Goal: Find specific page/section: Find specific page/section

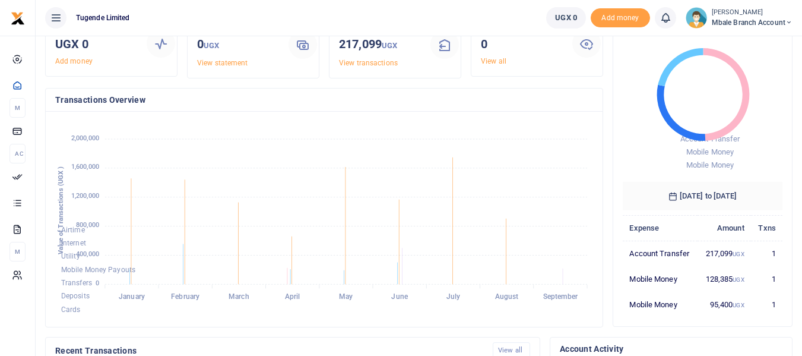
scroll to position [78, 0]
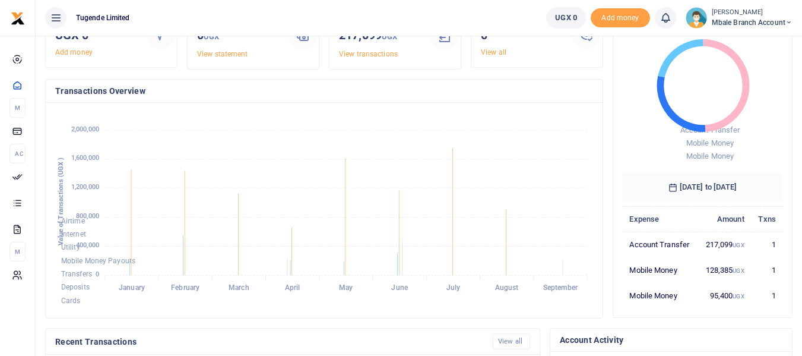
click at [720, 245] on td "217,099 UGX" at bounding box center [724, 245] width 53 height 26
click at [669, 245] on td "Account Transfer" at bounding box center [660, 245] width 75 height 26
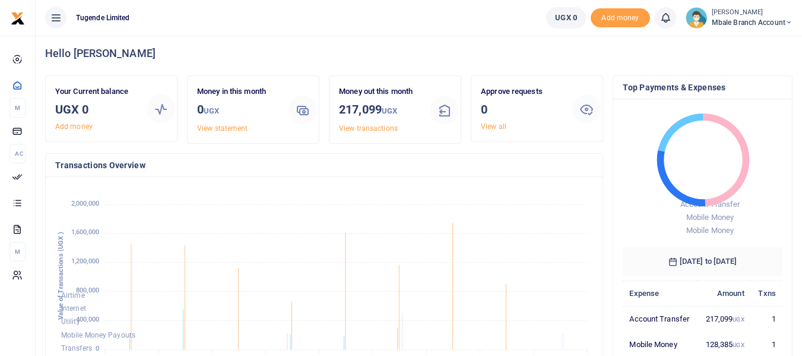
scroll to position [0, 0]
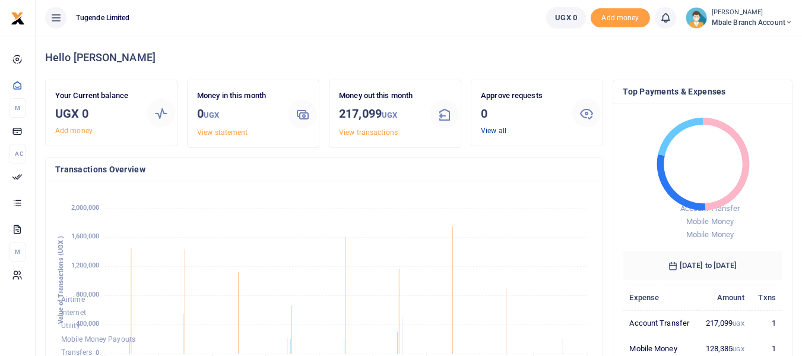
click at [498, 134] on link "View all" at bounding box center [494, 131] width 26 height 8
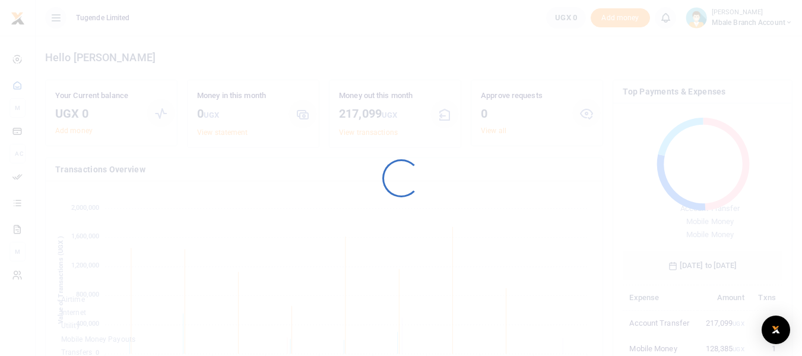
scroll to position [158, 151]
